Goal: Check status: Check status

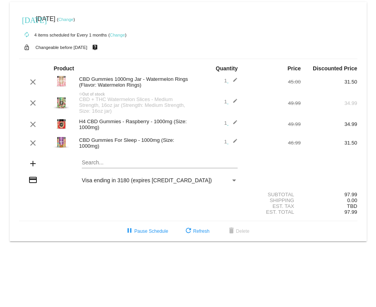
click at [152, 172] on mat-card "today Sep 13 2025 ( Change ) autorenew 4 items scheduled for Every 1 months ( C…" at bounding box center [188, 121] width 357 height 239
type input "Party"
click at [143, 177] on div "CBD Gummies 3000mg Jar - Party Pack" at bounding box center [160, 175] width 156 height 19
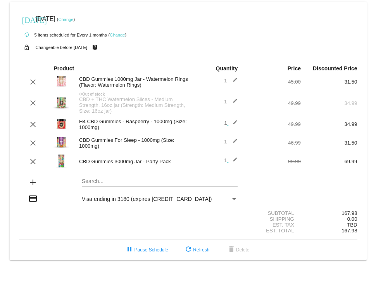
click at [95, 58] on div "CBD Gummies For Sleep - 1000mg (Size: 1000mg)" at bounding box center [131, 143] width 113 height 12
